Goal: Task Accomplishment & Management: Use online tool/utility

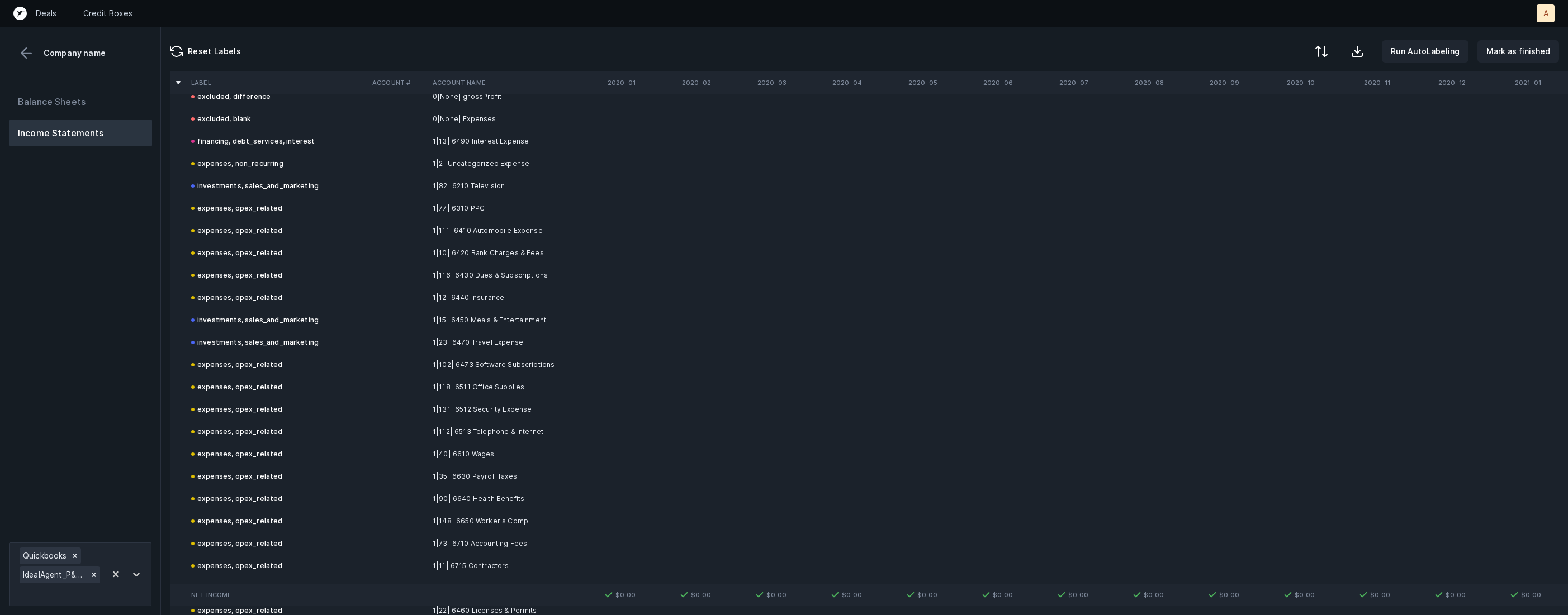
scroll to position [343, 0]
click at [361, 332] on td "investments, sales_and_marketing" at bounding box center [277, 330] width 181 height 22
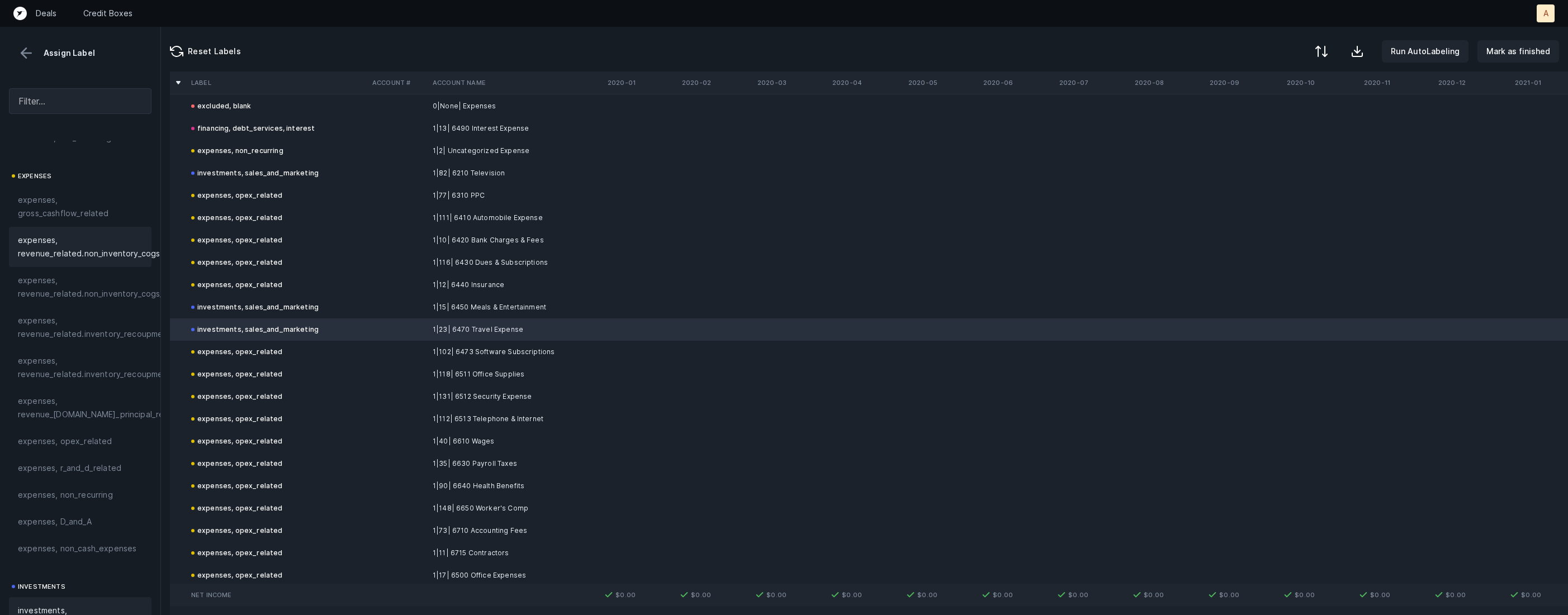
scroll to position [225, 0]
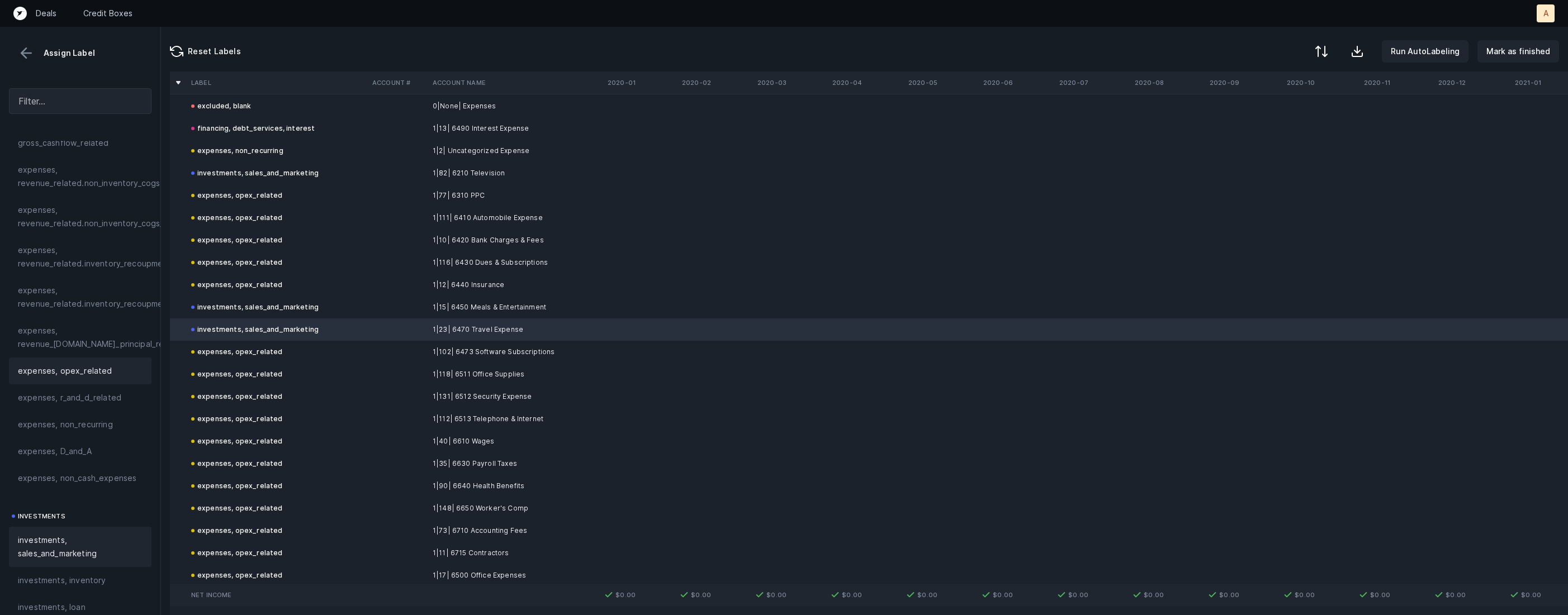
click at [65, 371] on span "expenses, opex_related" at bounding box center [65, 370] width 95 height 14
click at [430, 488] on td "1|90| 6640 Health Benefits" at bounding box center [496, 486] width 136 height 22
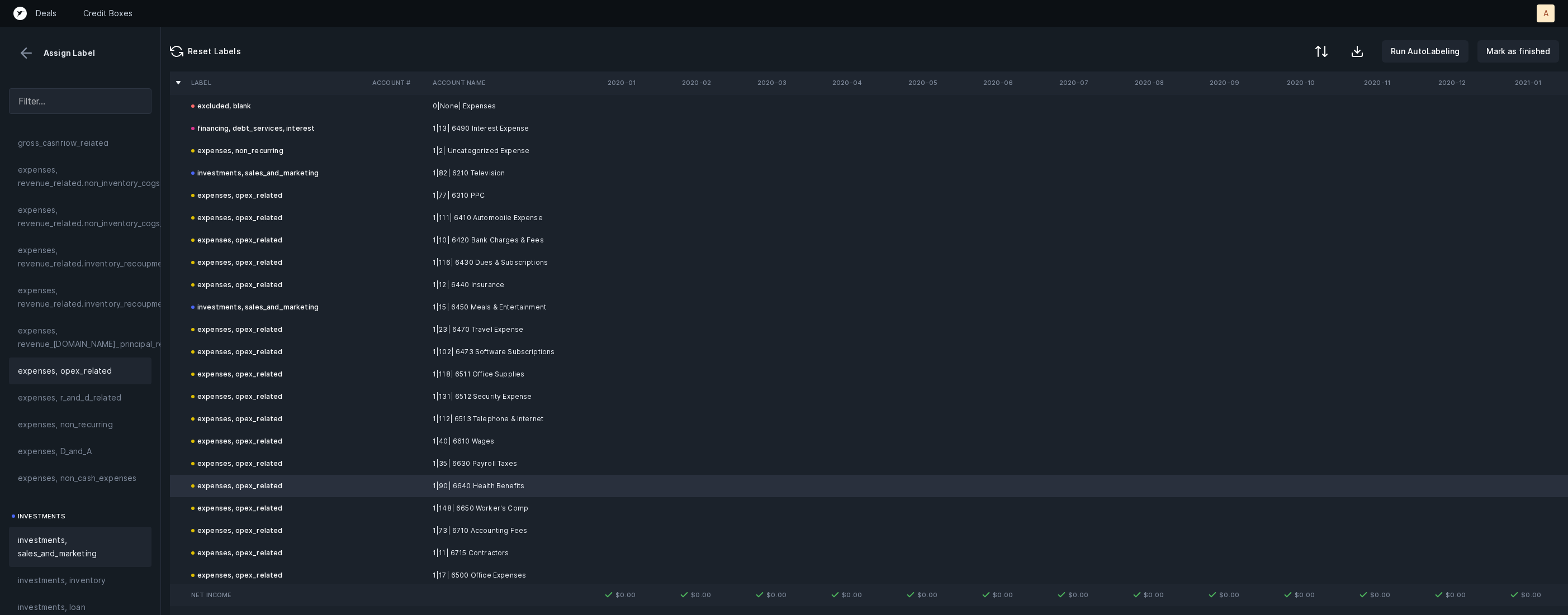
click at [108, 543] on span "investments, sales_and_marketing" at bounding box center [80, 547] width 124 height 27
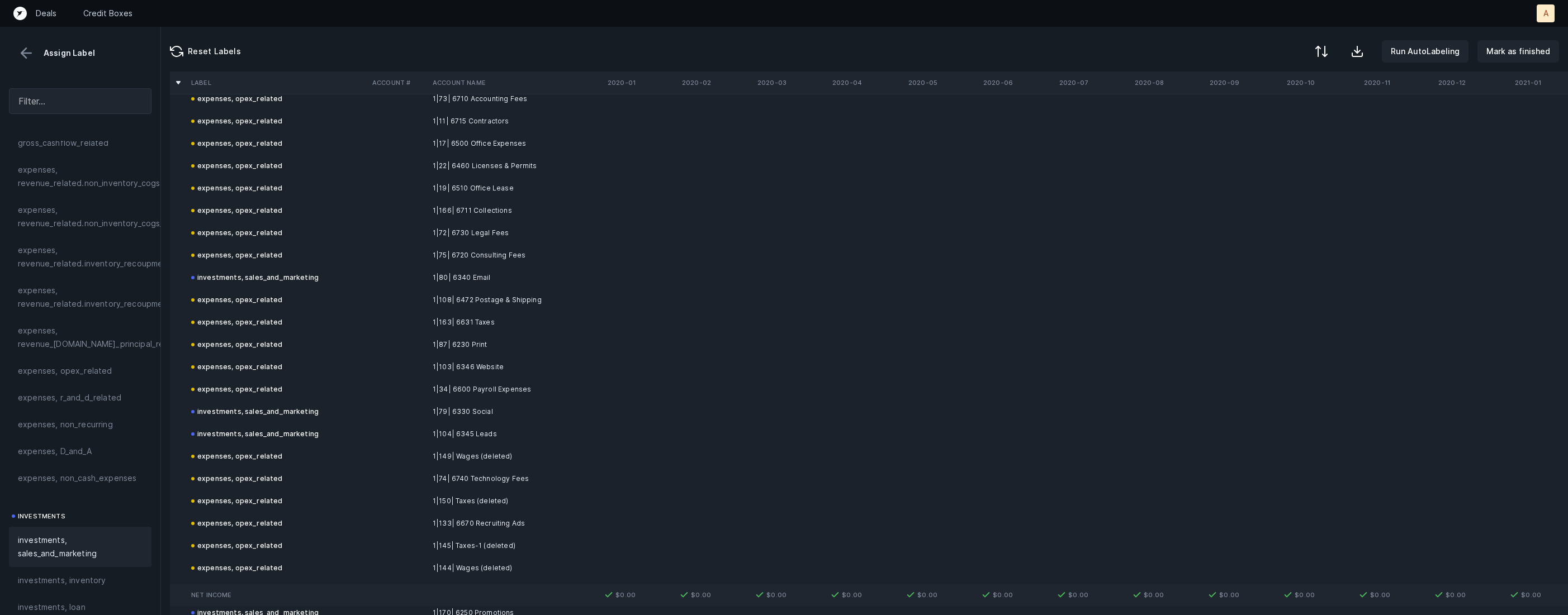
click at [402, 342] on td at bounding box center [398, 345] width 61 height 22
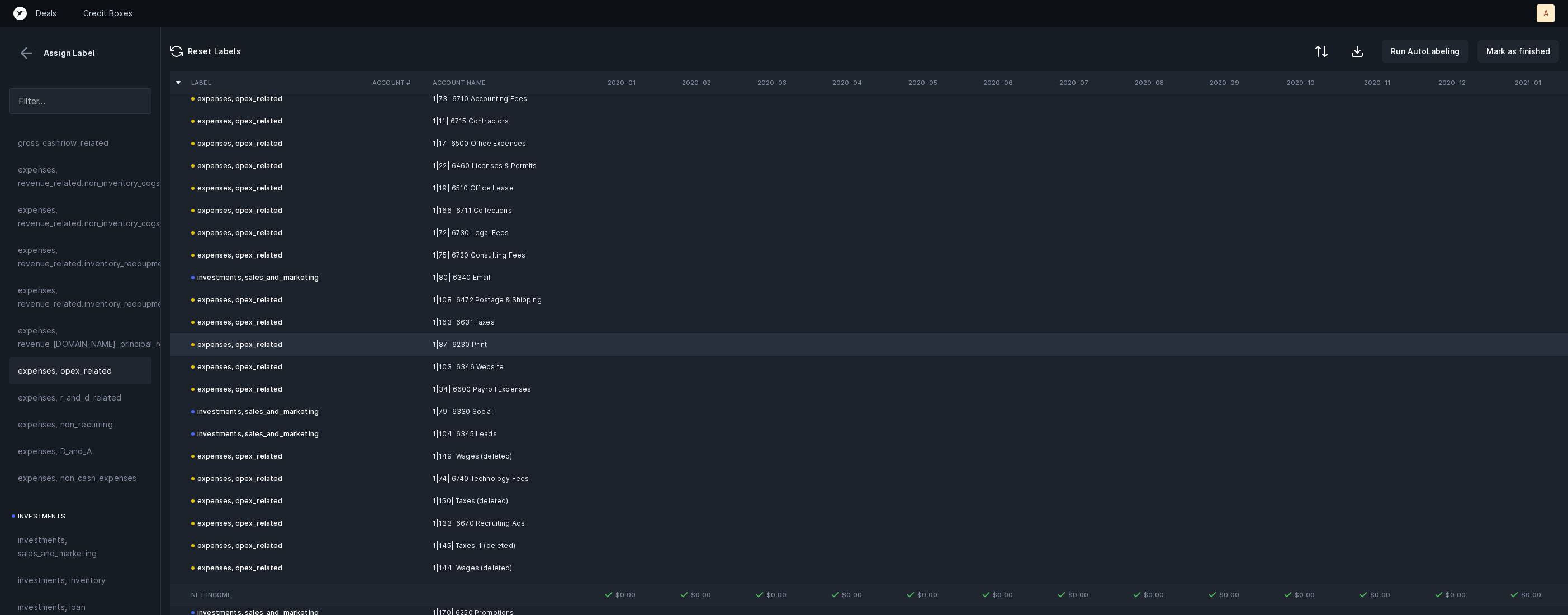
click at [360, 356] on td "expenses, opex_related" at bounding box center [277, 367] width 181 height 22
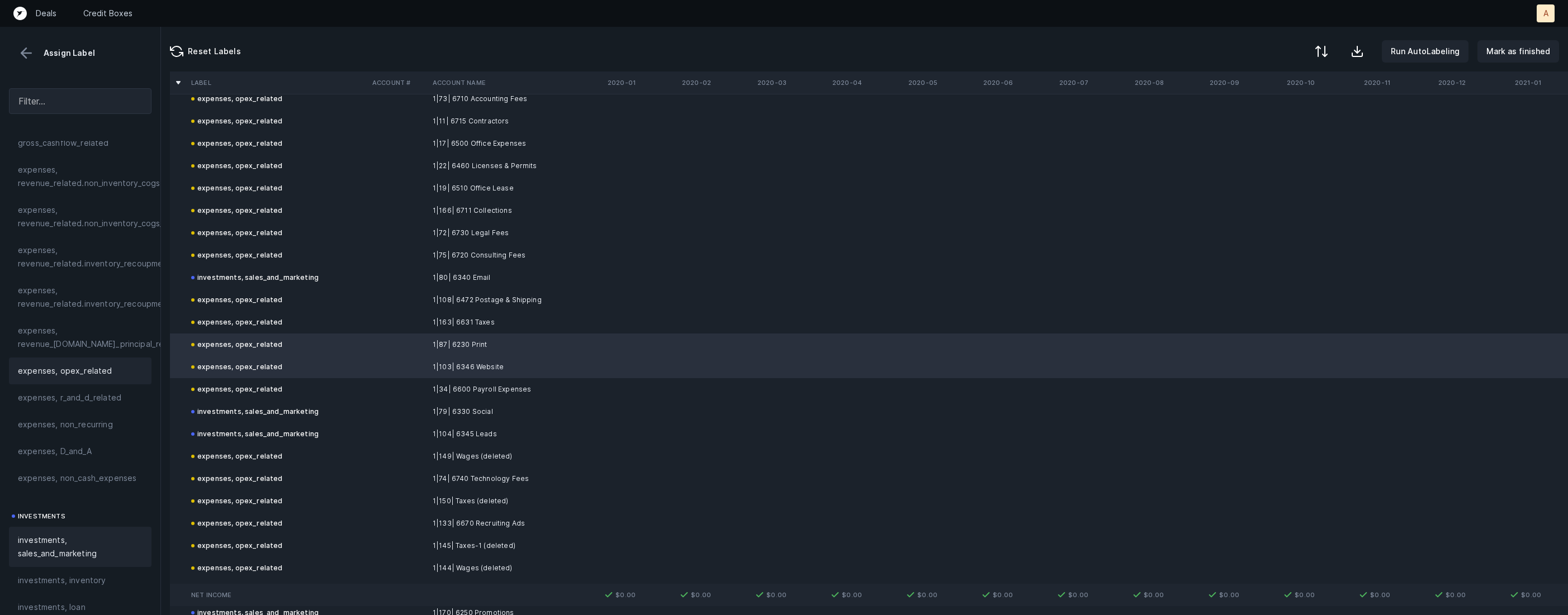
click at [65, 535] on span "investments, sales_and_marketing" at bounding box center [80, 547] width 124 height 27
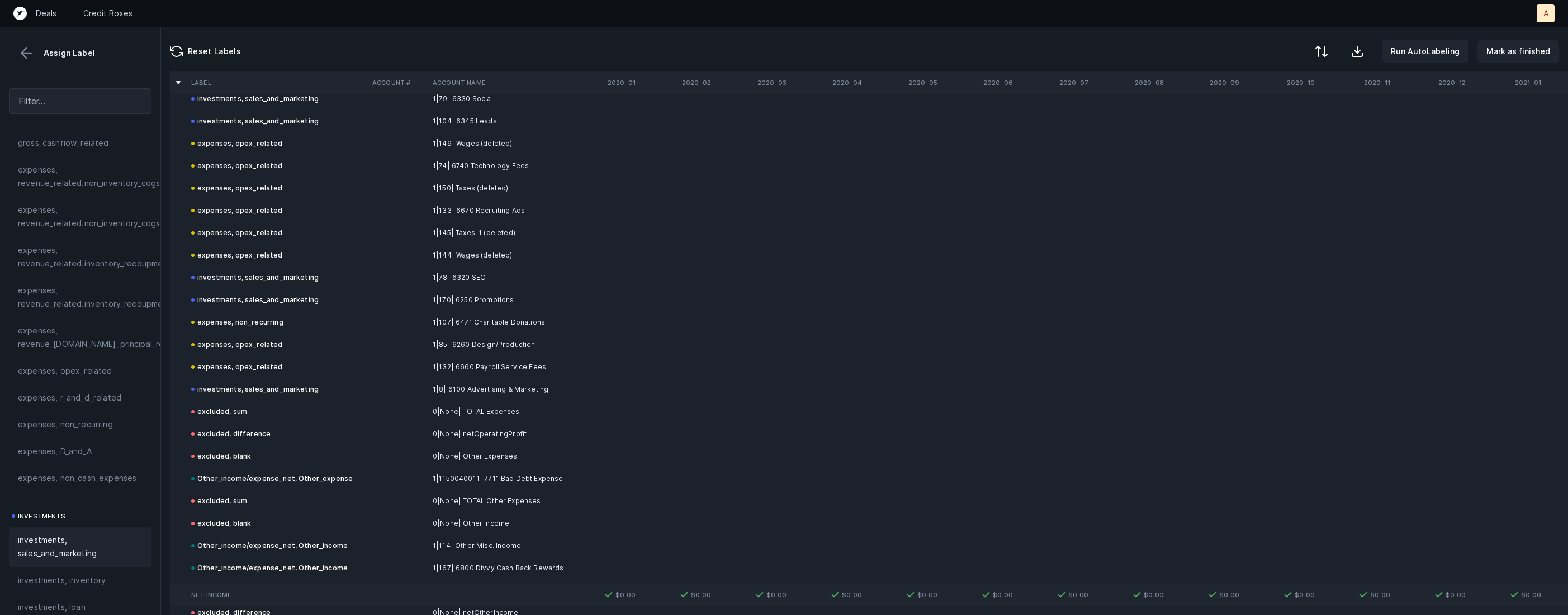
click at [362, 356] on td "expenses, opex_related" at bounding box center [277, 367] width 181 height 22
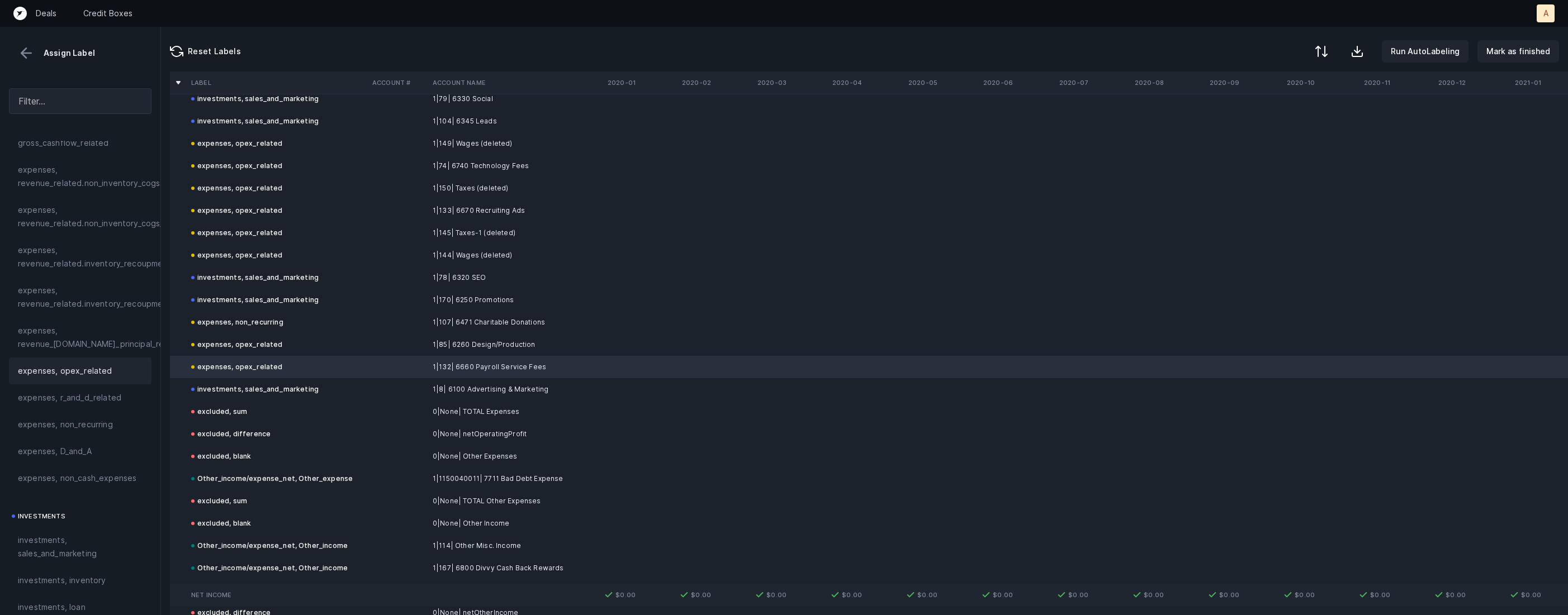
click at [362, 347] on td "expenses, opex_related" at bounding box center [277, 345] width 181 height 22
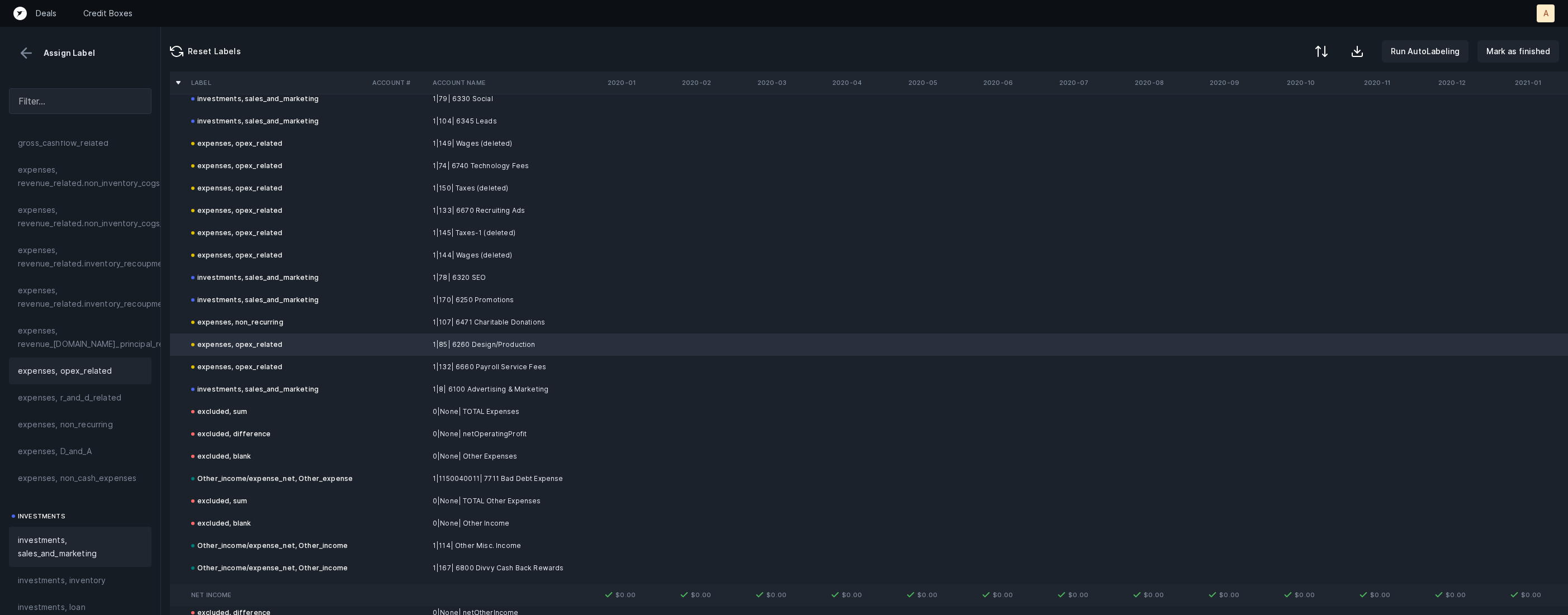
click at [59, 542] on span "investments, sales_and_marketing" at bounding box center [80, 547] width 124 height 27
click at [23, 57] on button at bounding box center [26, 53] width 17 height 17
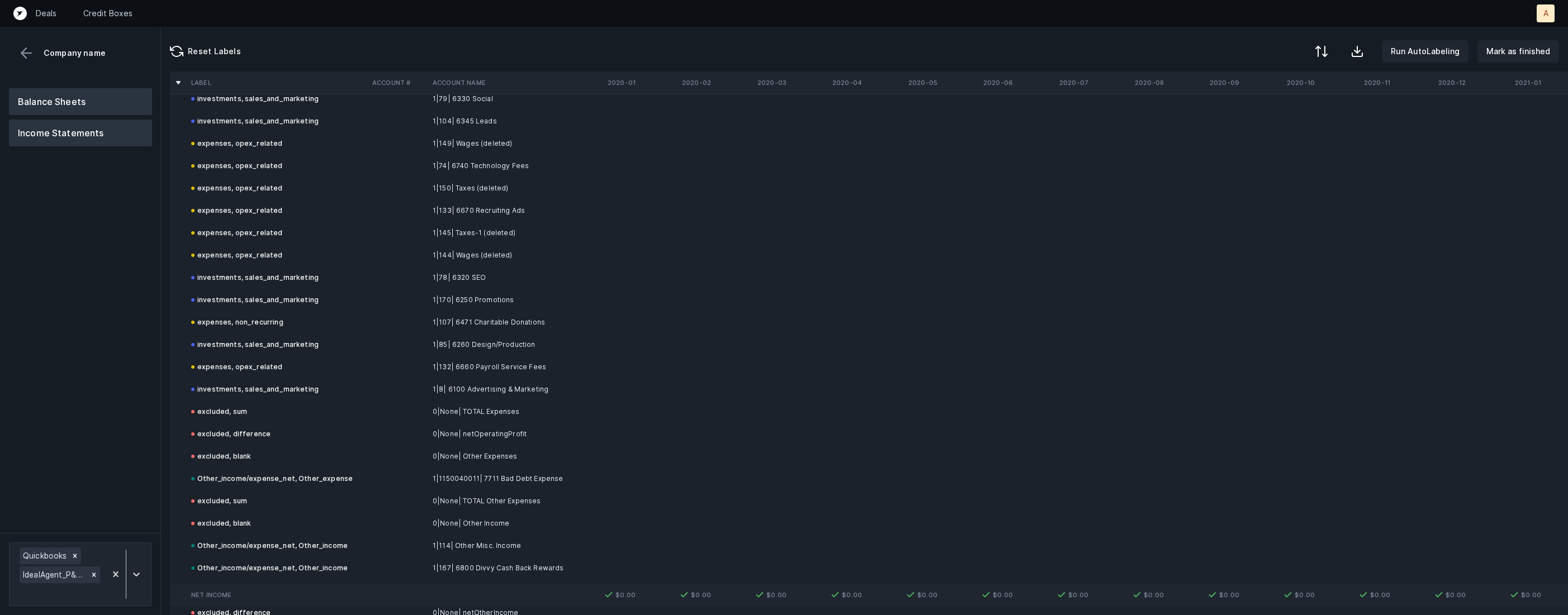
click at [53, 98] on button "Balance Sheets" at bounding box center [81, 102] width 143 height 27
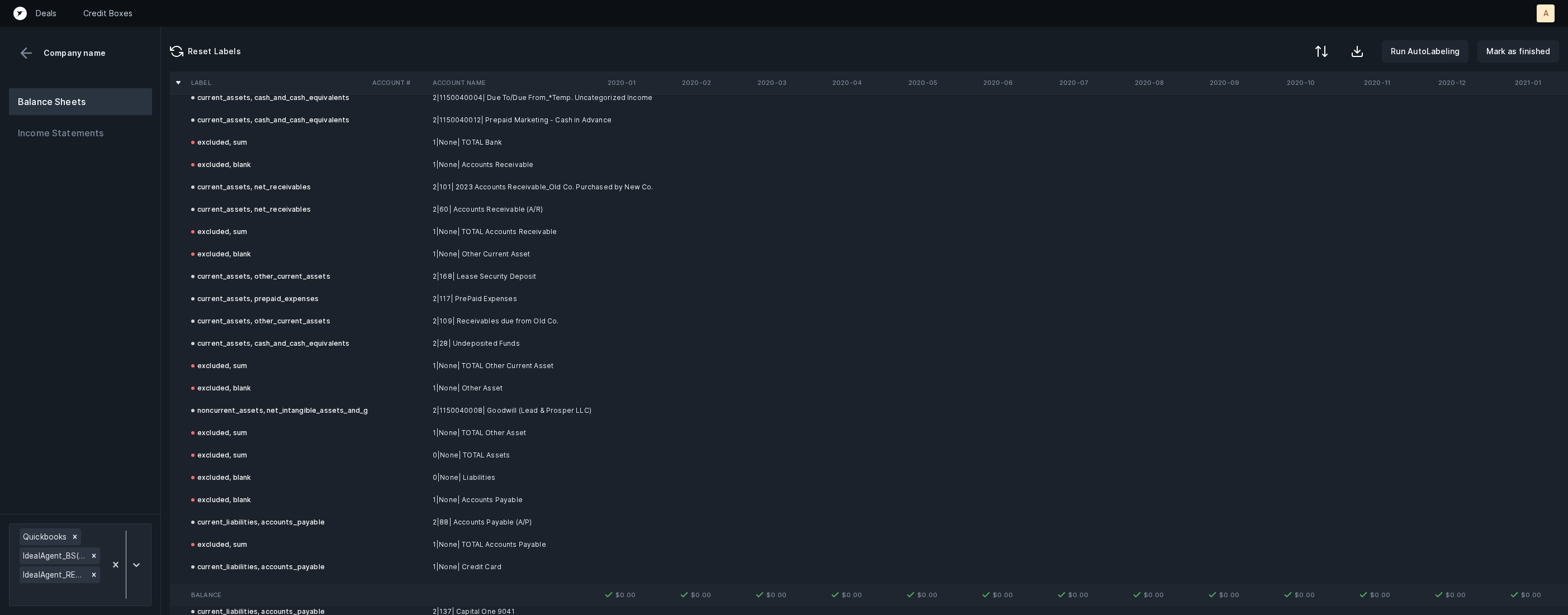
scroll to position [322, 0]
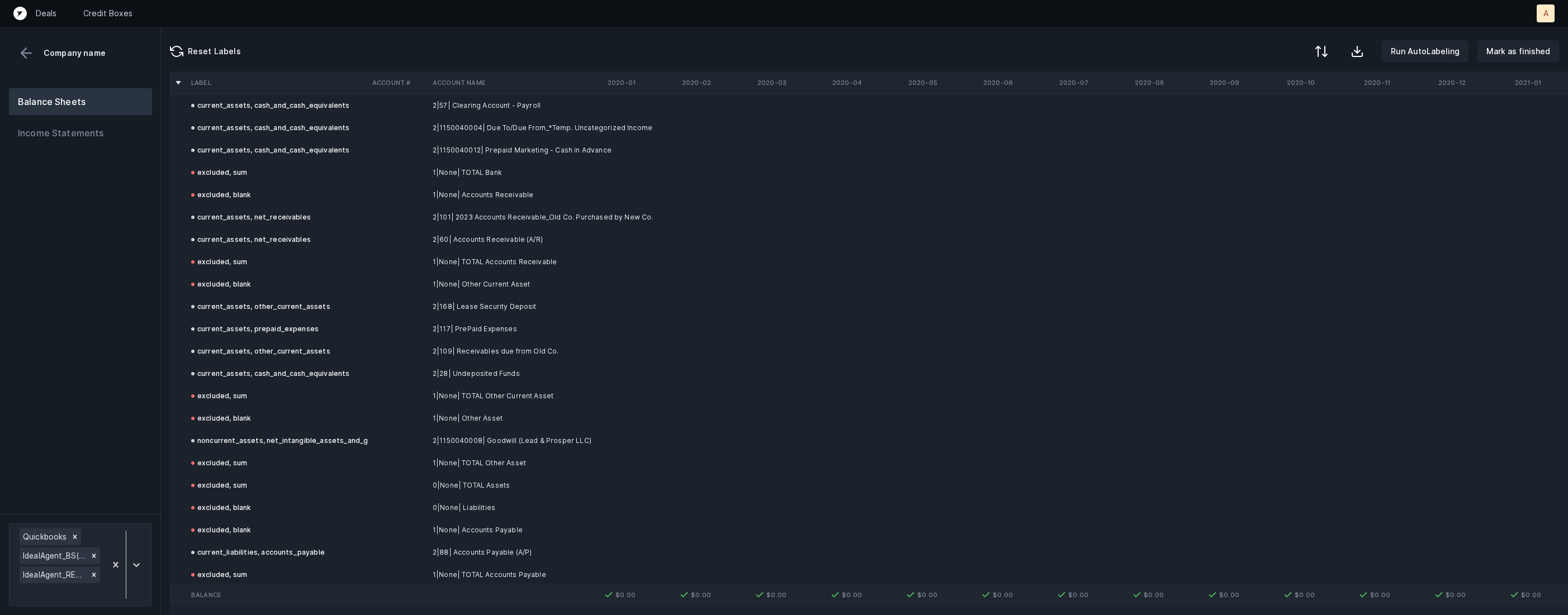
click at [493, 374] on td "2|28| Undeposited Funds" at bounding box center [496, 374] width 136 height 22
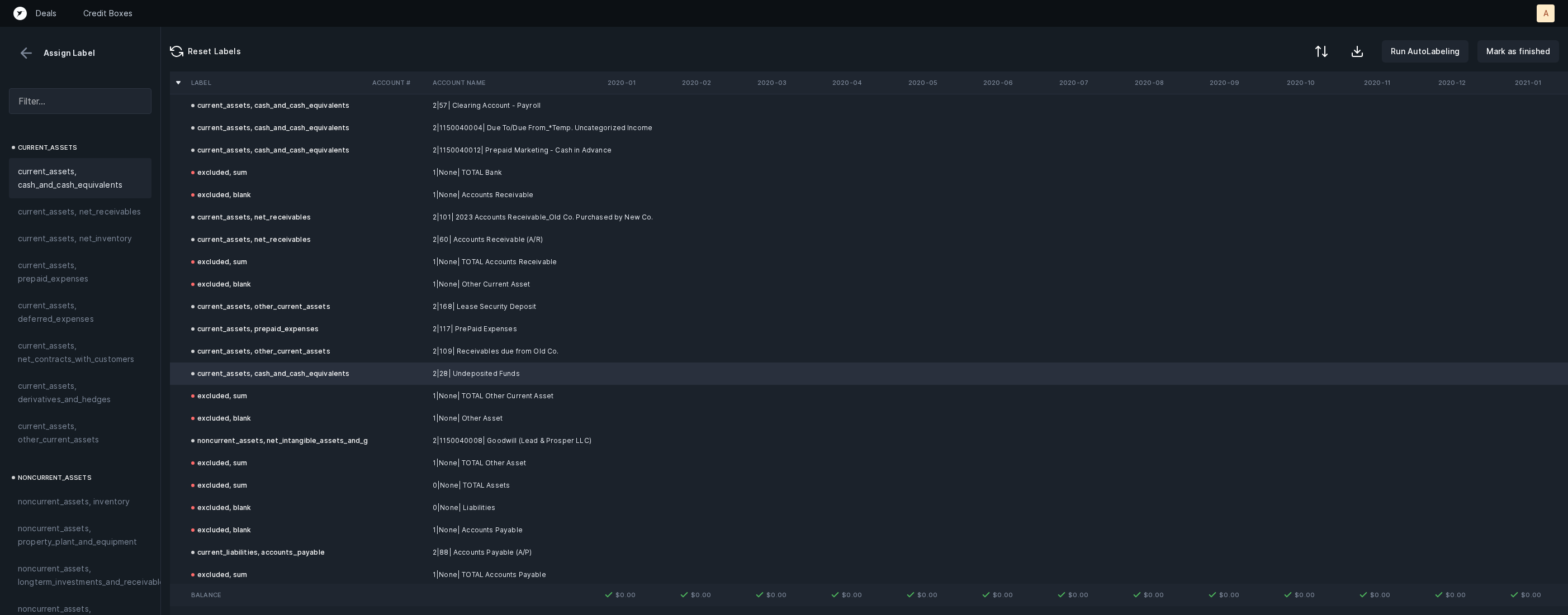
click at [65, 432] on span "current_assets, other_current_assets" at bounding box center [80, 433] width 124 height 27
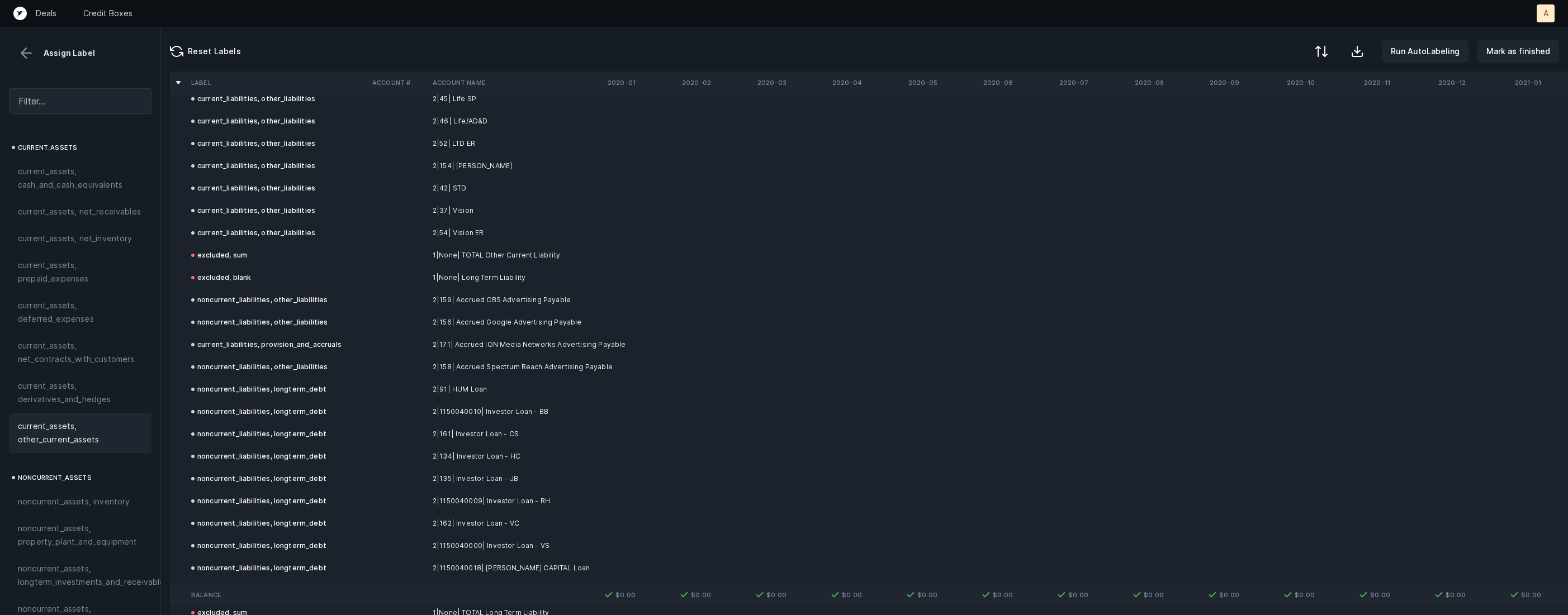
click at [356, 343] on td "current_liabilities, provision_and_accruals" at bounding box center [277, 345] width 181 height 22
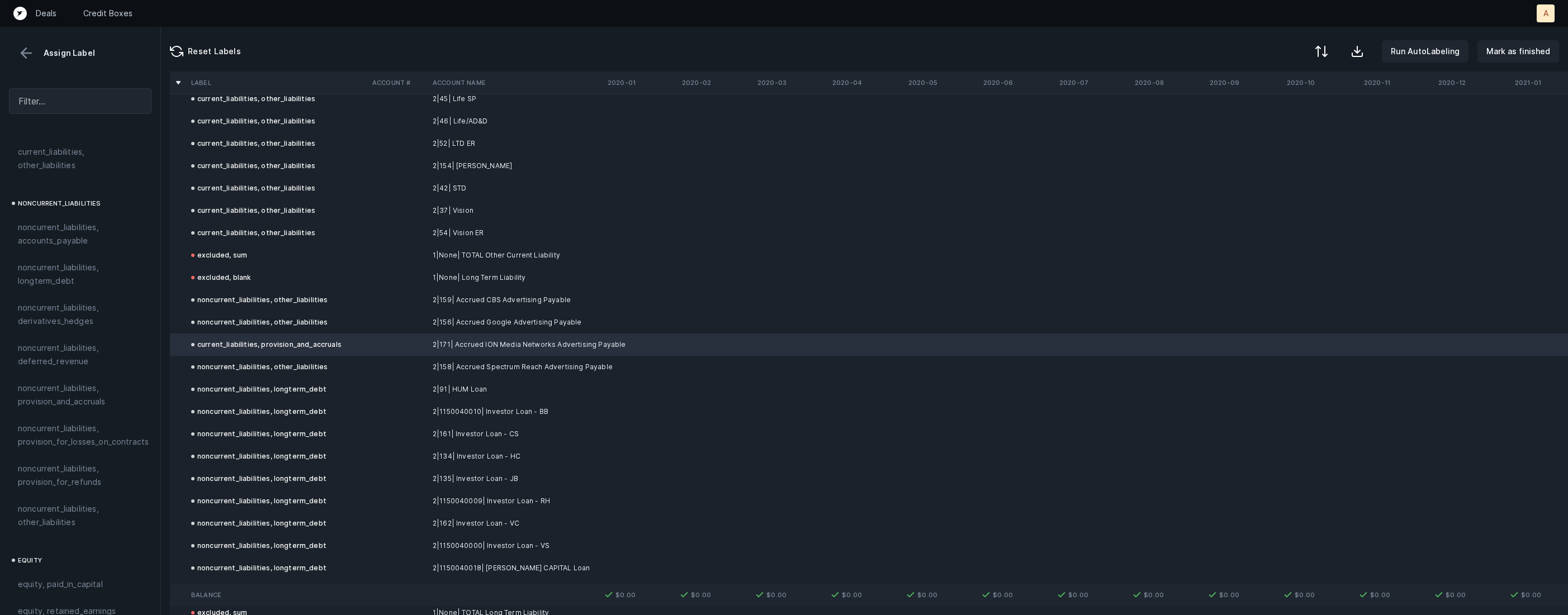
scroll to position [1056, 0]
click at [57, 488] on span "noncurrent_liabilities, other_liabilities" at bounding box center [80, 501] width 124 height 27
click at [1155, 130] on td at bounding box center [1130, 121] width 76 height 22
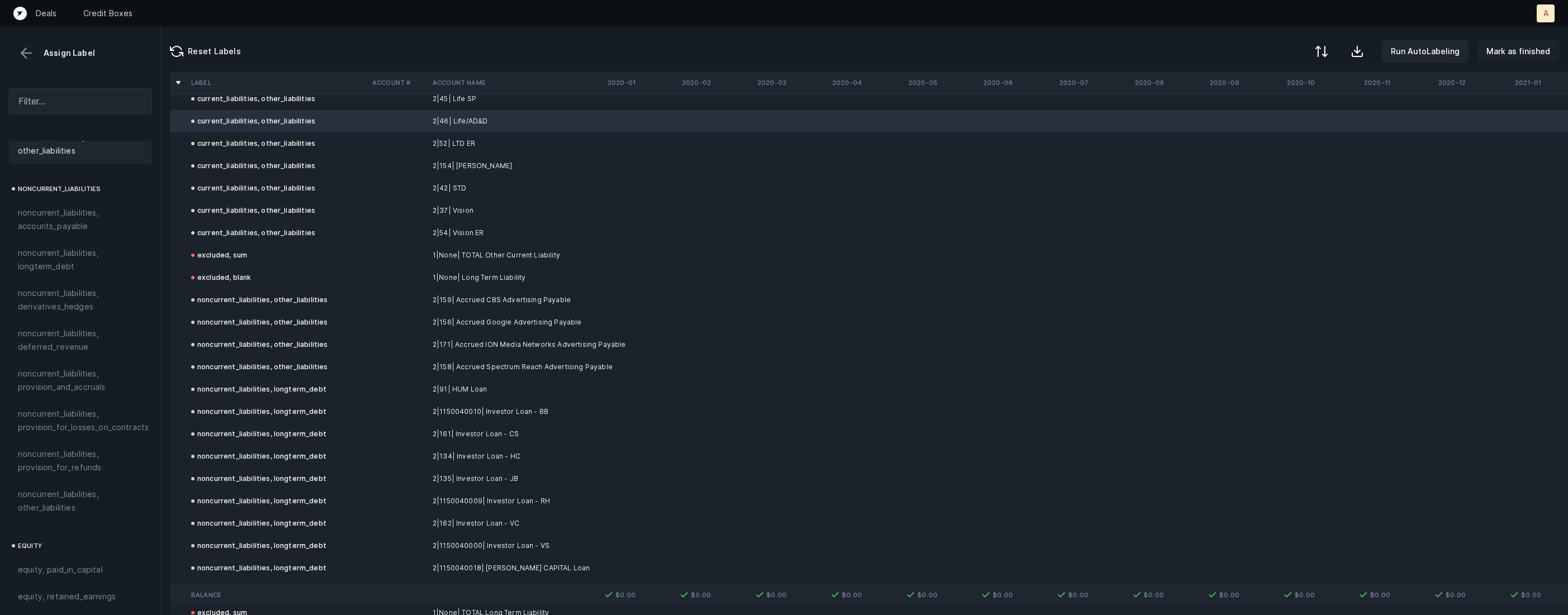
click at [1497, 53] on p "Mark as finished" at bounding box center [1519, 51] width 64 height 14
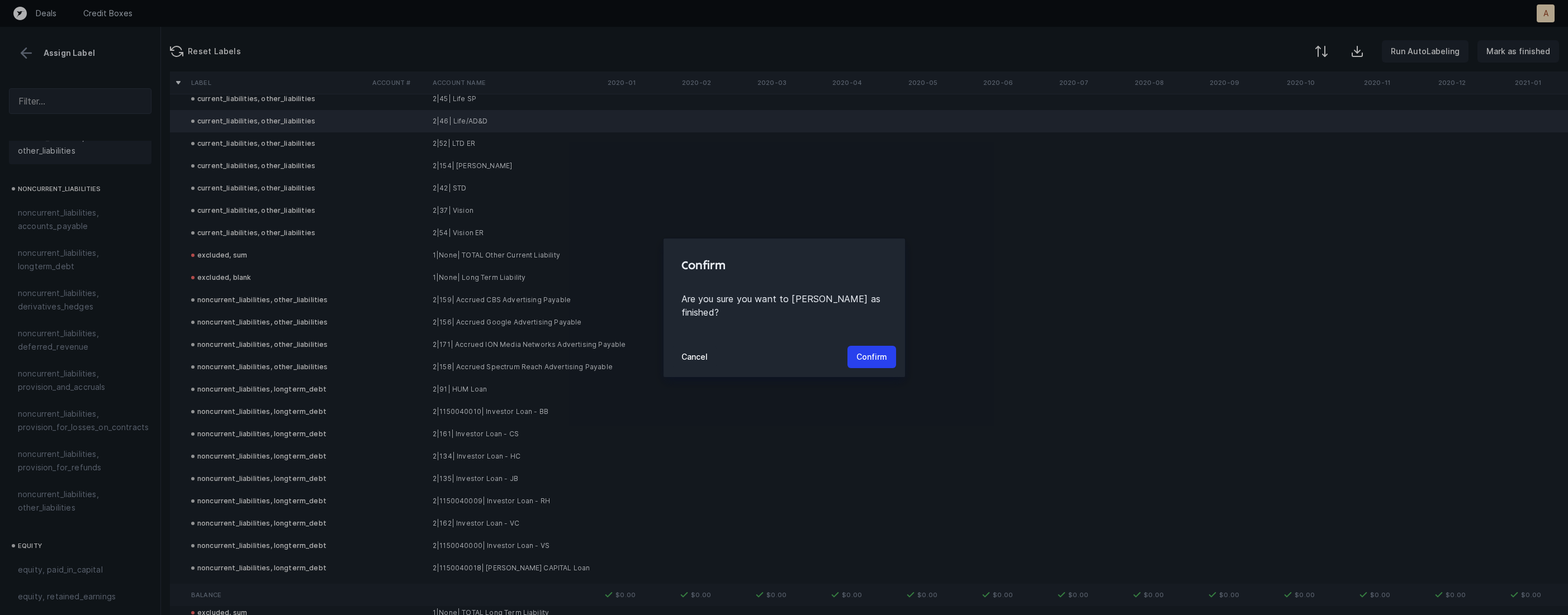
click at [878, 337] on div "Cancel Confirm" at bounding box center [784, 357] width 242 height 40
click at [878, 346] on button "Confirm" at bounding box center [871, 357] width 49 height 22
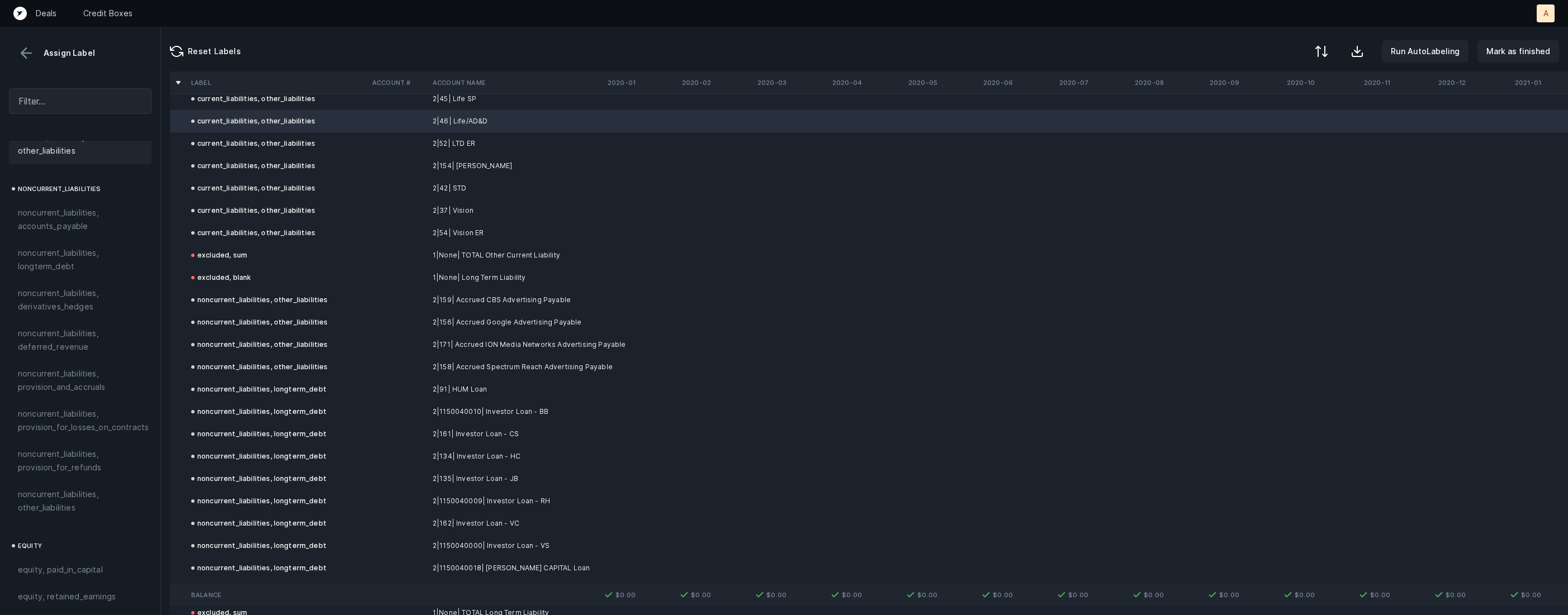
click at [26, 54] on button at bounding box center [26, 53] width 17 height 17
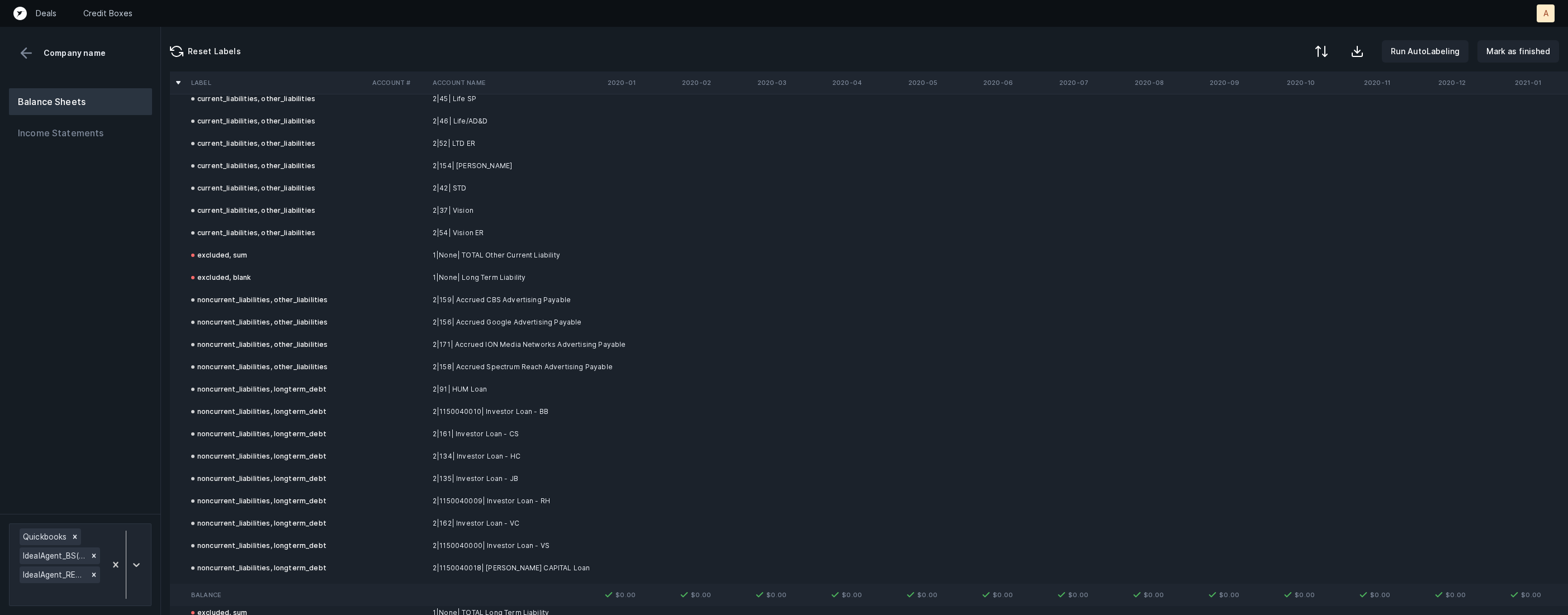
click at [26, 54] on button at bounding box center [26, 53] width 17 height 17
